Goal: Communication & Community: Answer question/provide support

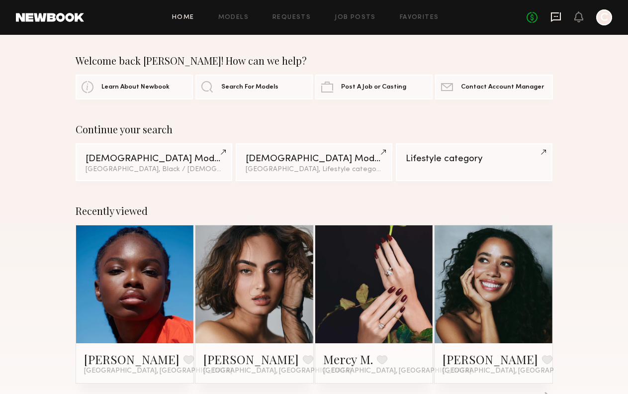
click at [560, 12] on icon at bounding box center [556, 16] width 11 height 11
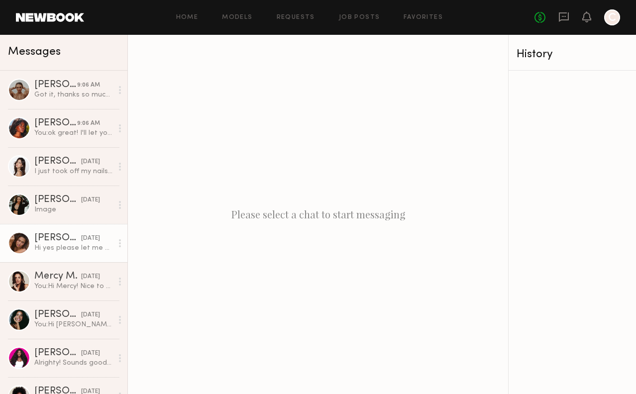
click at [58, 230] on link "[PERSON_NAME] [DATE] Hi yes please let me know asap:)" at bounding box center [63, 243] width 127 height 38
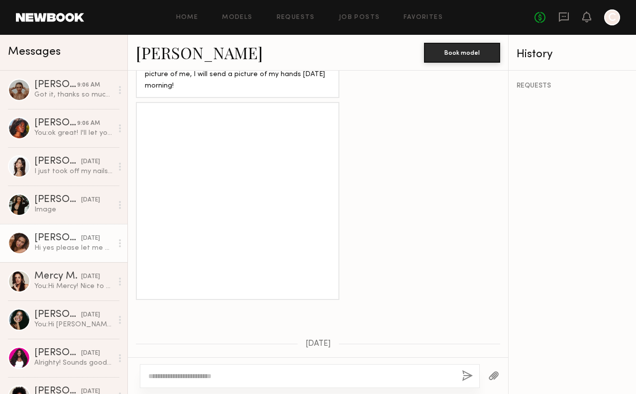
scroll to position [608, 0]
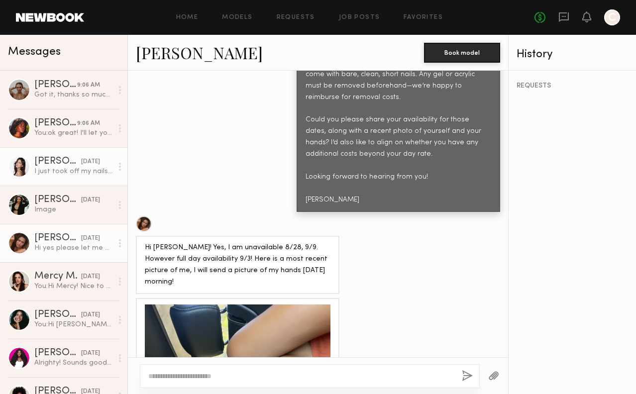
click at [73, 174] on div "I just took off my nails as well [DATE]" at bounding box center [73, 171] width 78 height 9
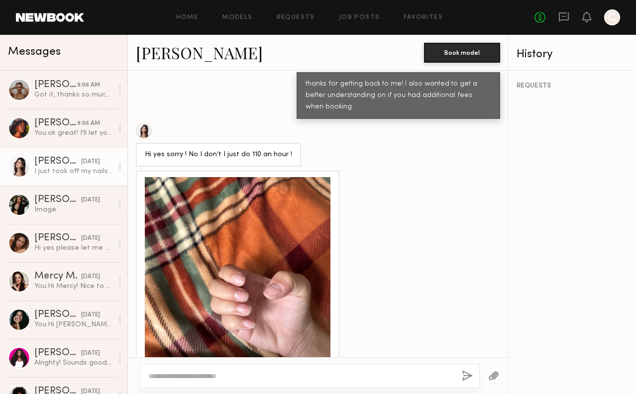
scroll to position [921, 0]
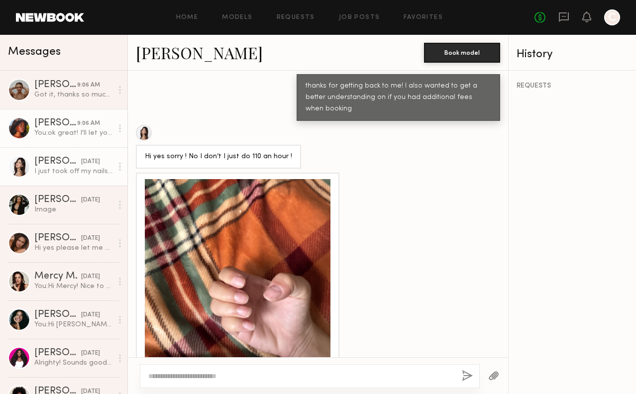
click at [80, 121] on div "9:06 AM" at bounding box center [88, 123] width 23 height 9
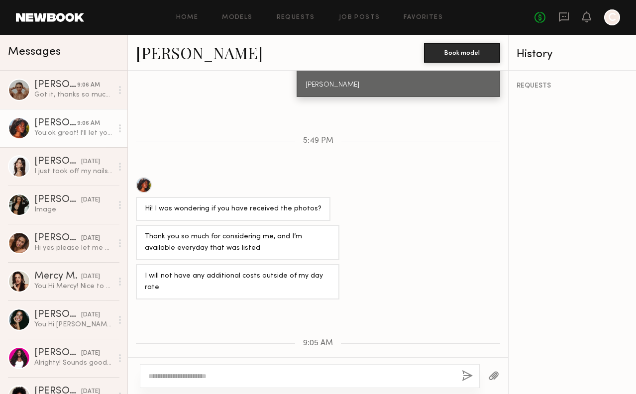
scroll to position [635, 0]
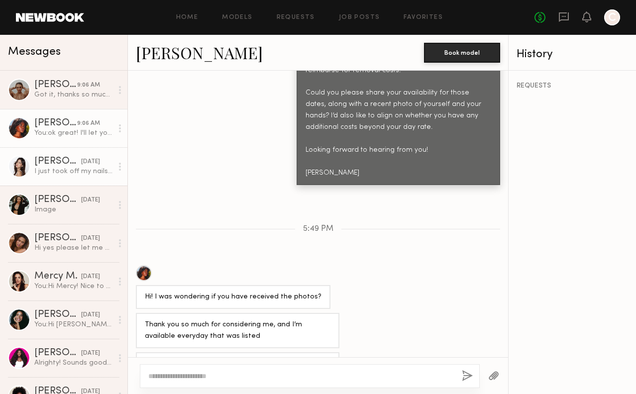
click at [84, 184] on link "[PERSON_NAME] [DATE] I just took off my nails as well [DATE]" at bounding box center [63, 166] width 127 height 38
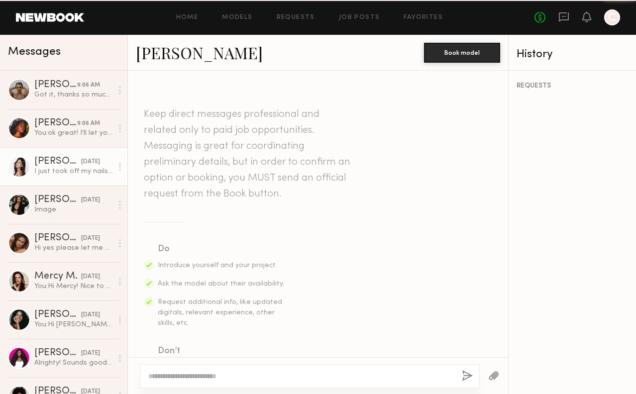
scroll to position [923, 0]
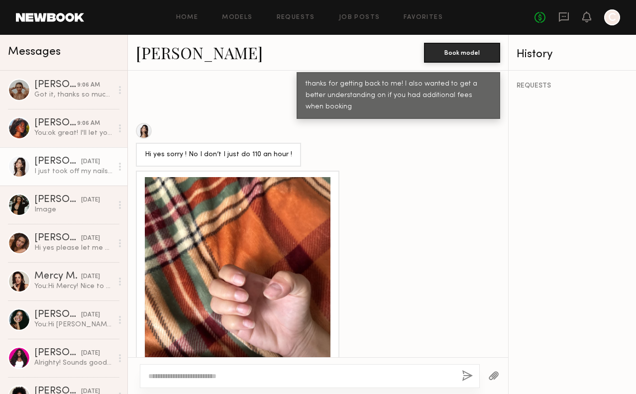
click at [245, 373] on textarea at bounding box center [300, 376] width 305 height 10
type textarea "**********"
click at [468, 373] on button "button" at bounding box center [467, 376] width 11 height 12
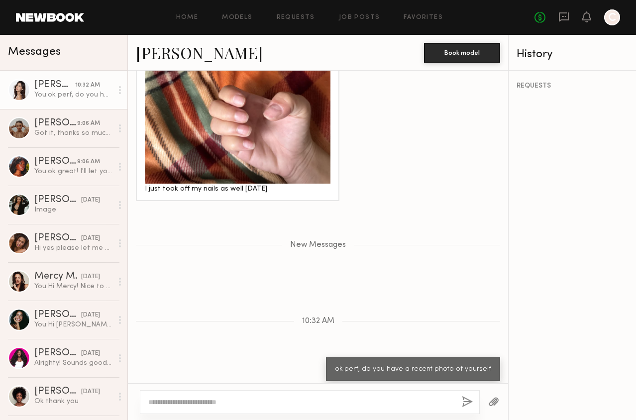
scroll to position [1076, 0]
